Goal: Go to known website: Go to known website

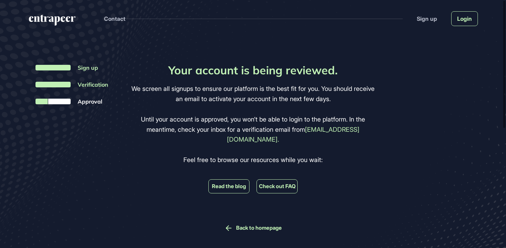
click at [463, 15] on link "Login" at bounding box center [464, 18] width 27 height 15
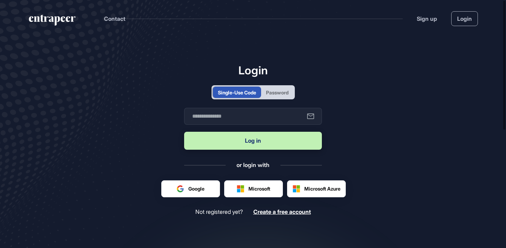
click at [158, 113] on main "Login Single-Use Code Password Business email Log in or login with Google Micro…" at bounding box center [253, 170] width 506 height 266
click at [158, 39] on main "Login Single-Use Code Password Business email Log in or login with Google Micro…" at bounding box center [253, 170] width 506 height 266
